Goal: Information Seeking & Learning: Learn about a topic

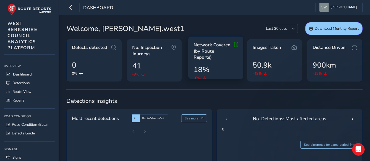
click at [215, 44] on span "Network Covered (by Route Reports)" at bounding box center [213, 51] width 39 height 19
click at [236, 46] on icon at bounding box center [235, 51] width 5 height 19
click at [213, 50] on span "Network Covered (by Route Reports)" at bounding box center [213, 51] width 39 height 19
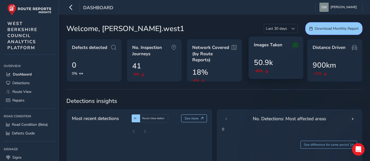
click at [273, 54] on div "Images Taken 50.9k -48%" at bounding box center [277, 57] width 56 height 43
click at [296, 44] on icon at bounding box center [295, 45] width 5 height 6
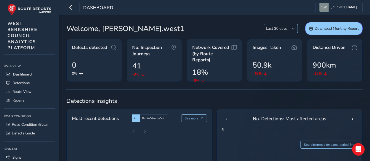
click at [295, 30] on div at bounding box center [293, 28] width 9 height 9
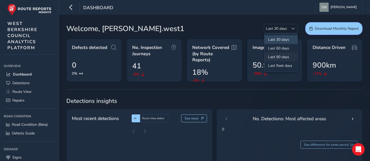
click at [288, 57] on li "Last 90 days" at bounding box center [281, 57] width 33 height 9
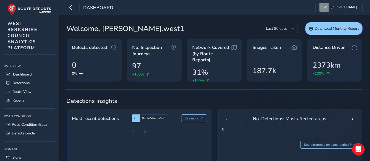
click at [288, 57] on div "Images Taken 187.7k" at bounding box center [275, 60] width 56 height 43
click at [146, 49] on span "No. Inspection Journeys" at bounding box center [153, 48] width 39 height 12
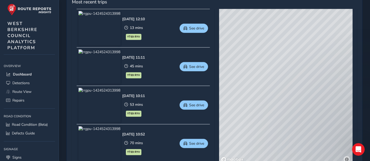
scroll to position [264, 0]
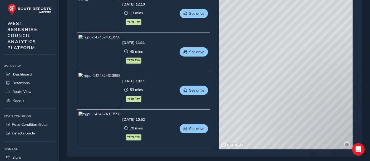
drag, startPoint x: 263, startPoint y: 108, endPoint x: 320, endPoint y: 96, distance: 58.7
click at [320, 96] on div "© Mapbox © OpenStreetMap Improve this map © Maxar" at bounding box center [286, 72] width 134 height 156
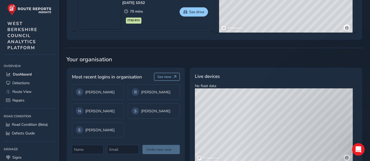
scroll to position [399, 0]
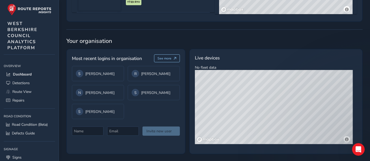
drag, startPoint x: 268, startPoint y: 31, endPoint x: 264, endPoint y: 44, distance: 13.0
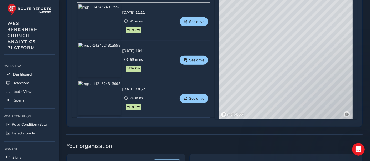
scroll to position [282, 0]
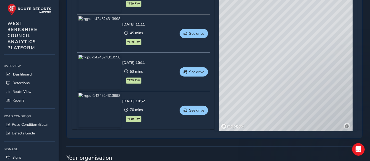
drag, startPoint x: 265, startPoint y: 42, endPoint x: 267, endPoint y: 72, distance: 29.9
click at [267, 72] on div "© Mapbox © OpenStreetMap Improve this map © Maxar" at bounding box center [286, 54] width 134 height 156
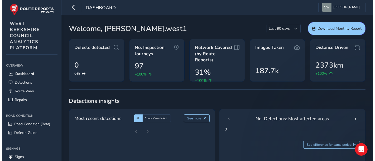
scroll to position [0, 0]
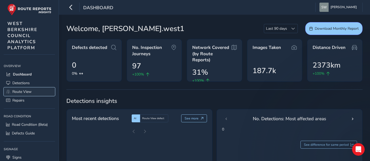
click at [28, 91] on span "Route View" at bounding box center [21, 91] width 19 height 5
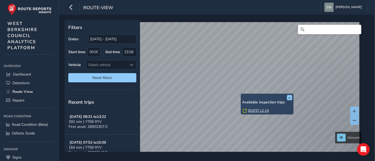
click at [252, 109] on link "[DATE] 12:15" at bounding box center [258, 111] width 21 height 5
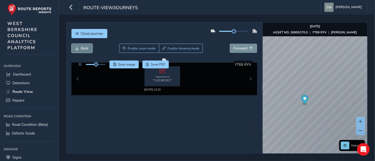
click at [87, 45] on button "Back" at bounding box center [81, 48] width 21 height 9
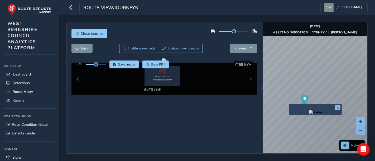
click at [290, 104] on div "x" at bounding box center [315, 109] width 53 height 11
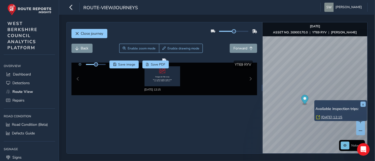
click at [324, 118] on link "[DATE] 12:15" at bounding box center [331, 117] width 21 height 5
click at [327, 116] on link "[DATE] 12:15" at bounding box center [331, 117] width 21 height 5
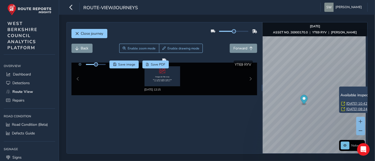
click at [350, 109] on link "[DATE] 08:24" at bounding box center [356, 109] width 21 height 5
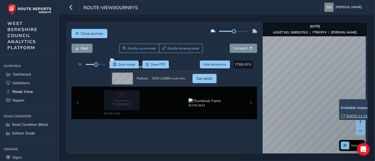
click at [346, 115] on link "[DATE] 12:15" at bounding box center [356, 116] width 21 height 5
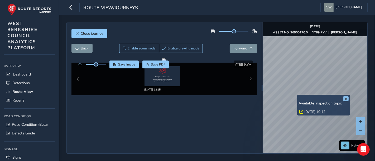
click at [310, 111] on link "[DATE] 10:42" at bounding box center [314, 112] width 21 height 5
click at [311, 113] on link "[DATE] 10:42" at bounding box center [314, 112] width 21 height 5
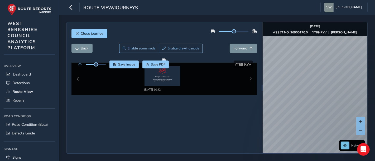
click at [370, 106] on div "Close journey Back Enable zoom mode Enable drawing mode Forward Click and Drag …" at bounding box center [217, 88] width 316 height 147
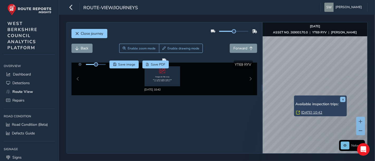
click at [294, 97] on div "x Available inspection trips: [DATE] 10:42" at bounding box center [320, 106] width 53 height 21
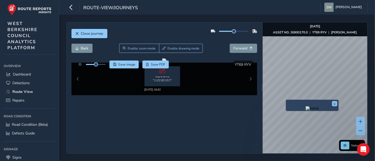
click at [287, 101] on div "x" at bounding box center [312, 105] width 50 height 9
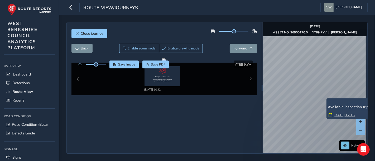
click at [337, 113] on link "[DATE] 12:15" at bounding box center [344, 115] width 21 height 5
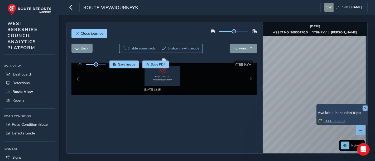
click at [326, 119] on link "[DATE] 08:38" at bounding box center [333, 121] width 21 height 5
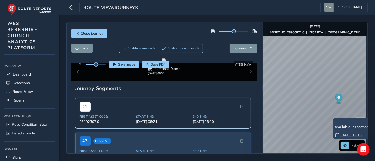
click at [346, 134] on link "[DATE] 12:15" at bounding box center [350, 135] width 21 height 5
